Goal: Task Accomplishment & Management: Complete application form

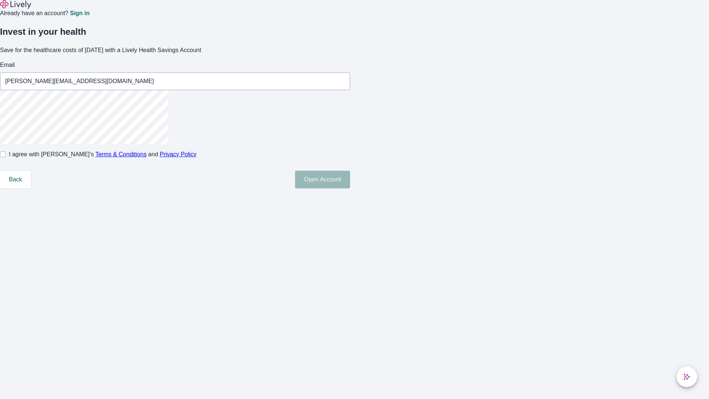
click at [6, 157] on input "I agree with Lively’s Terms & Conditions and Privacy Policy" at bounding box center [3, 154] width 6 height 6
checkbox input "true"
click at [350, 188] on button "Open Account" at bounding box center [322, 180] width 55 height 18
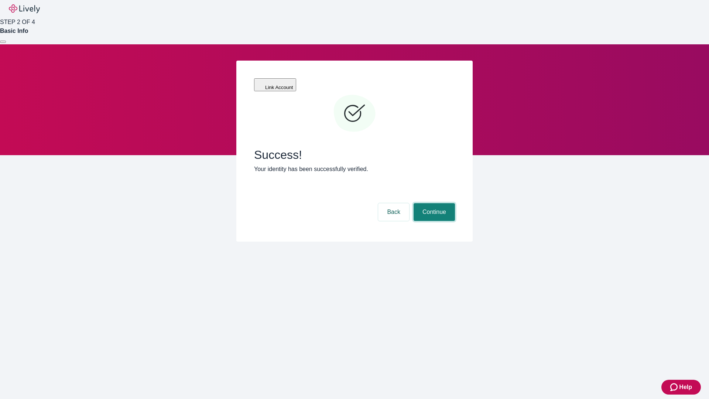
click at [433, 203] on button "Continue" at bounding box center [434, 212] width 41 height 18
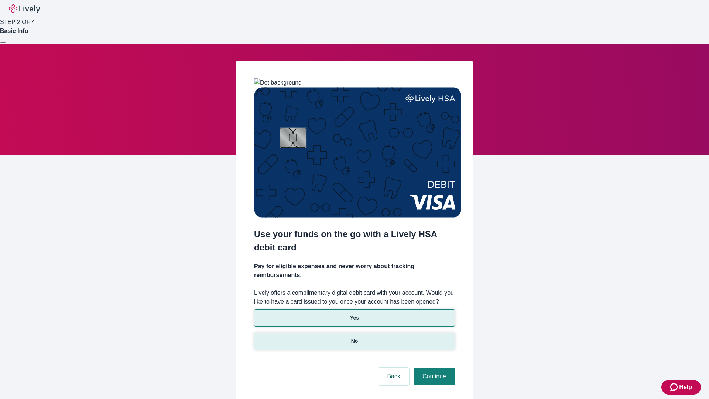
click at [354, 337] on p "No" at bounding box center [354, 341] width 7 height 8
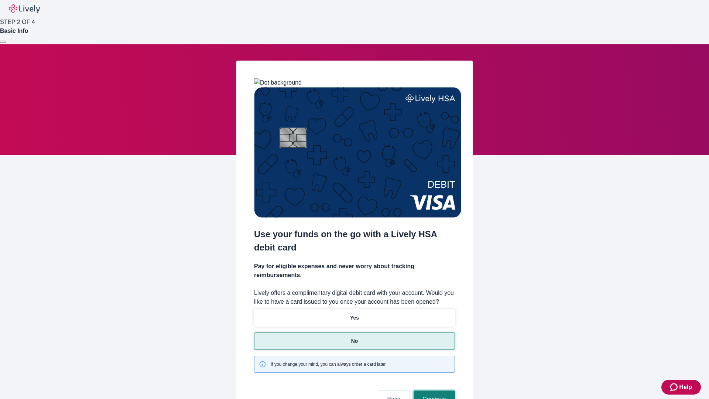
click at [433, 390] on button "Continue" at bounding box center [434, 399] width 41 height 18
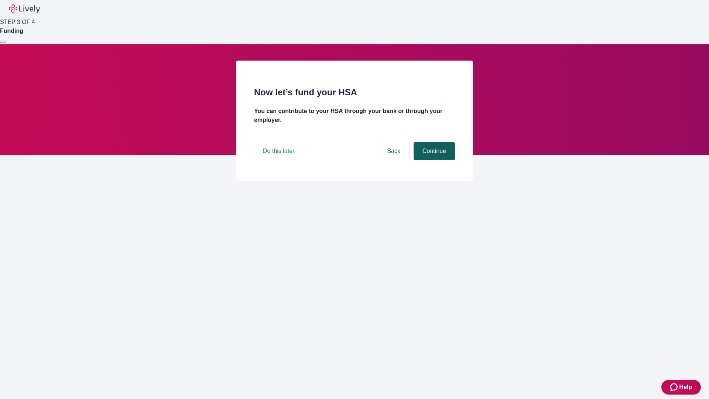
click at [433, 160] on button "Continue" at bounding box center [434, 151] width 41 height 18
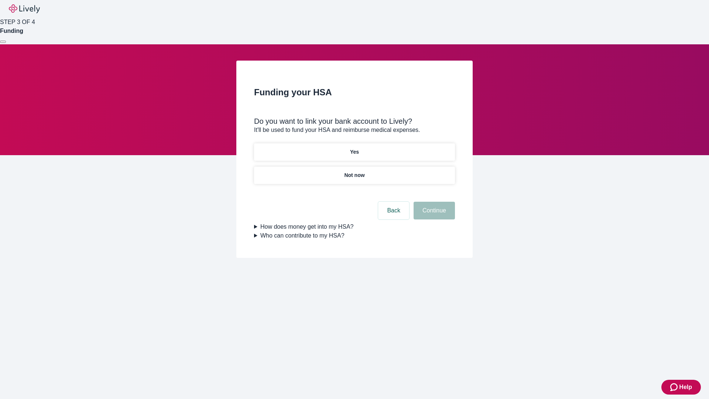
click at [354, 148] on p "Yes" at bounding box center [354, 152] width 9 height 8
click at [433, 202] on button "Continue" at bounding box center [434, 211] width 41 height 18
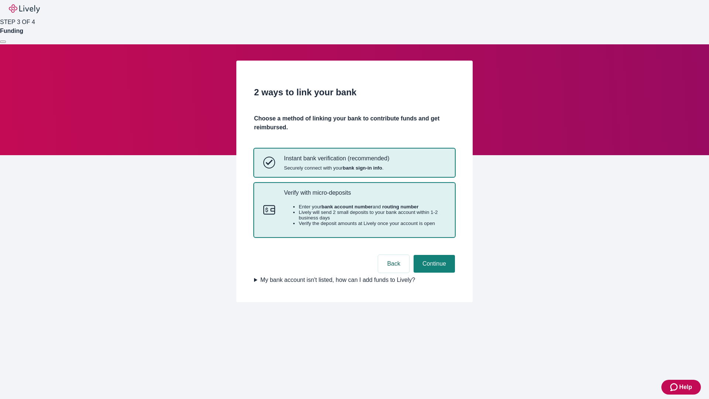
click at [365, 196] on p "Verify with micro-deposits" at bounding box center [365, 192] width 162 height 7
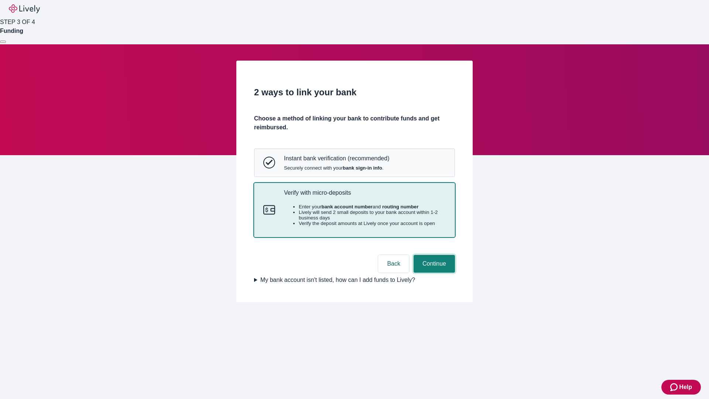
click at [433, 273] on button "Continue" at bounding box center [434, 264] width 41 height 18
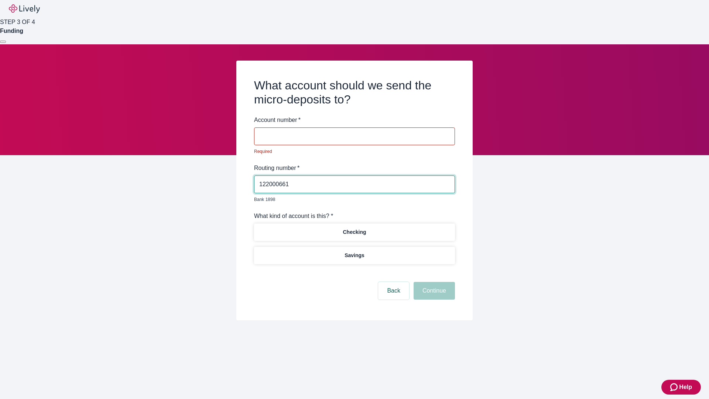
type input "122000661"
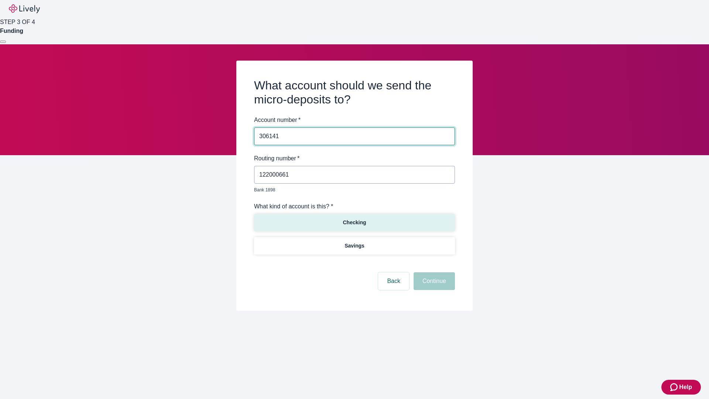
type input "306141"
click at [354, 219] on p "Checking" at bounding box center [354, 223] width 23 height 8
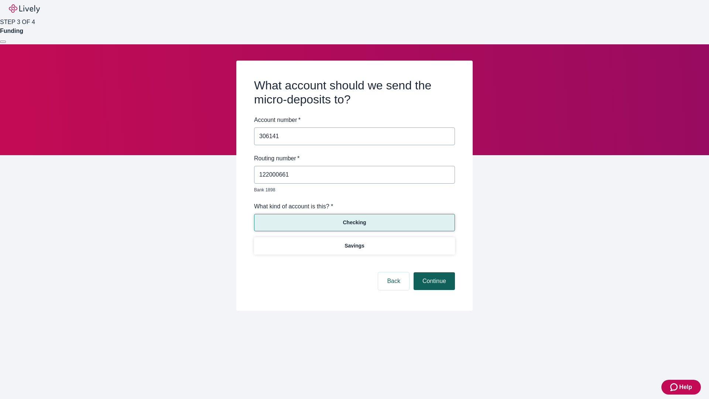
click at [433, 273] on button "Continue" at bounding box center [434, 281] width 41 height 18
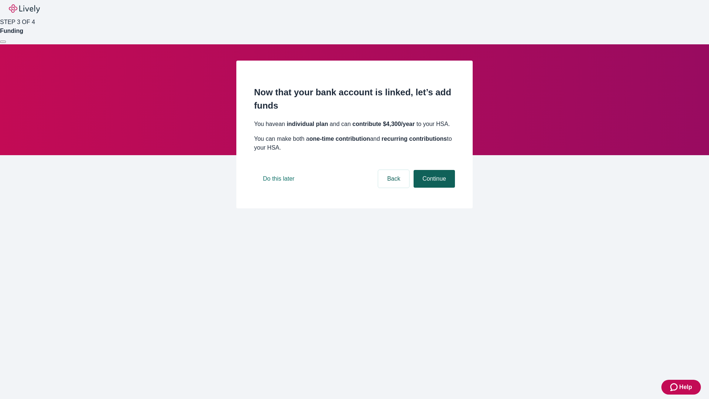
click at [433, 188] on button "Continue" at bounding box center [434, 179] width 41 height 18
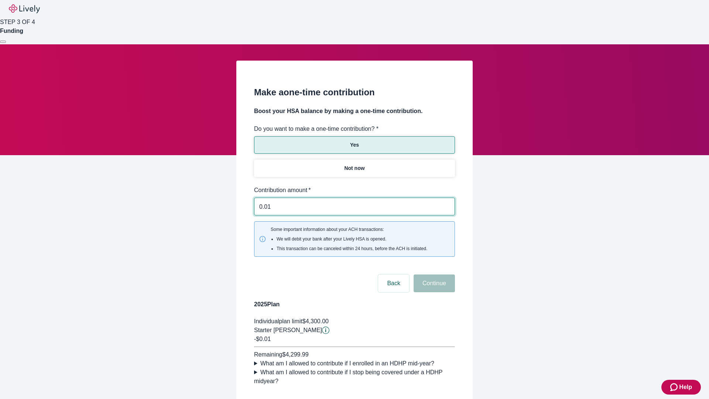
type input "0.01"
click at [433, 274] on button "Continue" at bounding box center [434, 283] width 41 height 18
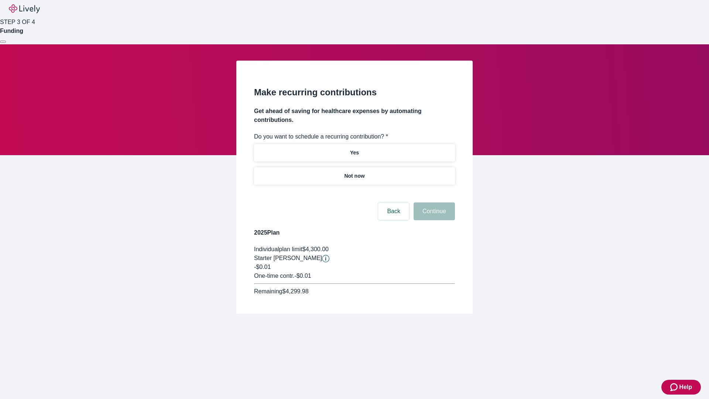
click at [354, 172] on p "Not now" at bounding box center [354, 176] width 20 height 8
click at [433, 202] on button "Continue" at bounding box center [434, 211] width 41 height 18
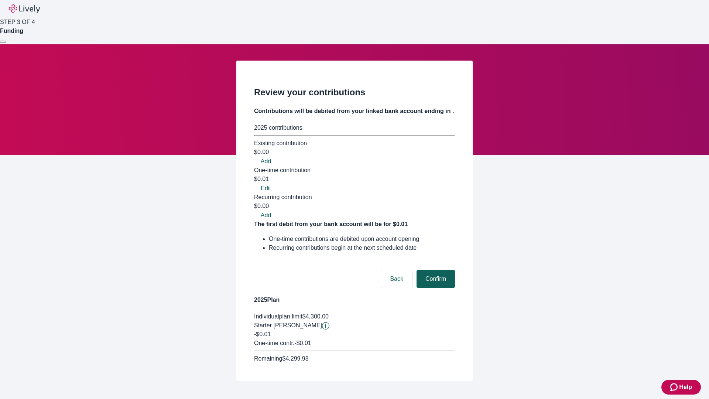
click at [435, 270] on button "Confirm" at bounding box center [436, 279] width 38 height 18
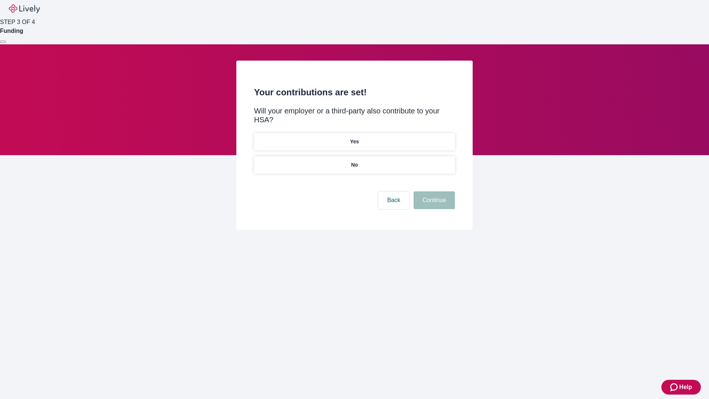
click at [354, 161] on p "No" at bounding box center [354, 165] width 7 height 8
click at [433, 191] on button "Continue" at bounding box center [434, 200] width 41 height 18
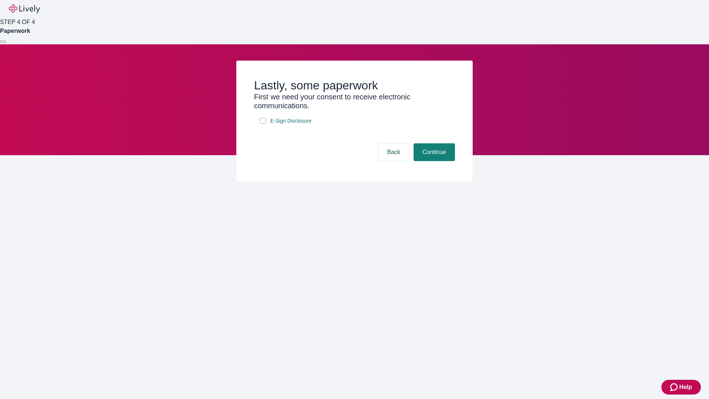
click at [263, 124] on input "E-Sign Disclosure" at bounding box center [263, 121] width 6 height 6
checkbox input "true"
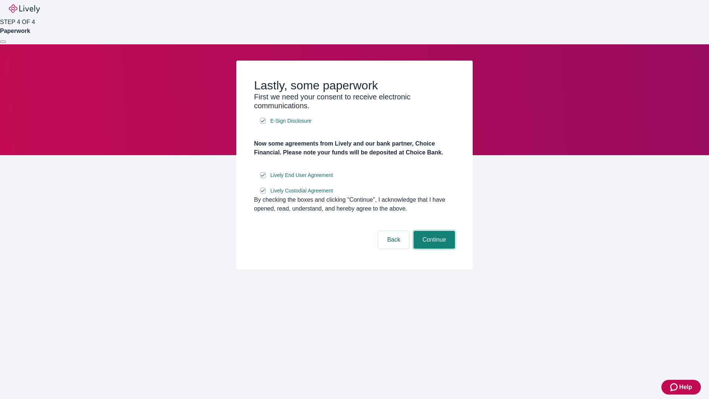
click at [433, 249] on button "Continue" at bounding box center [434, 240] width 41 height 18
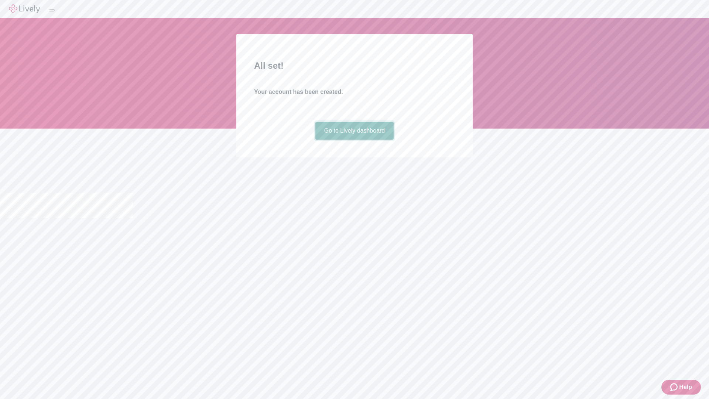
click at [354, 140] on link "Go to Lively dashboard" at bounding box center [354, 131] width 79 height 18
